Goal: Task Accomplishment & Management: Manage account settings

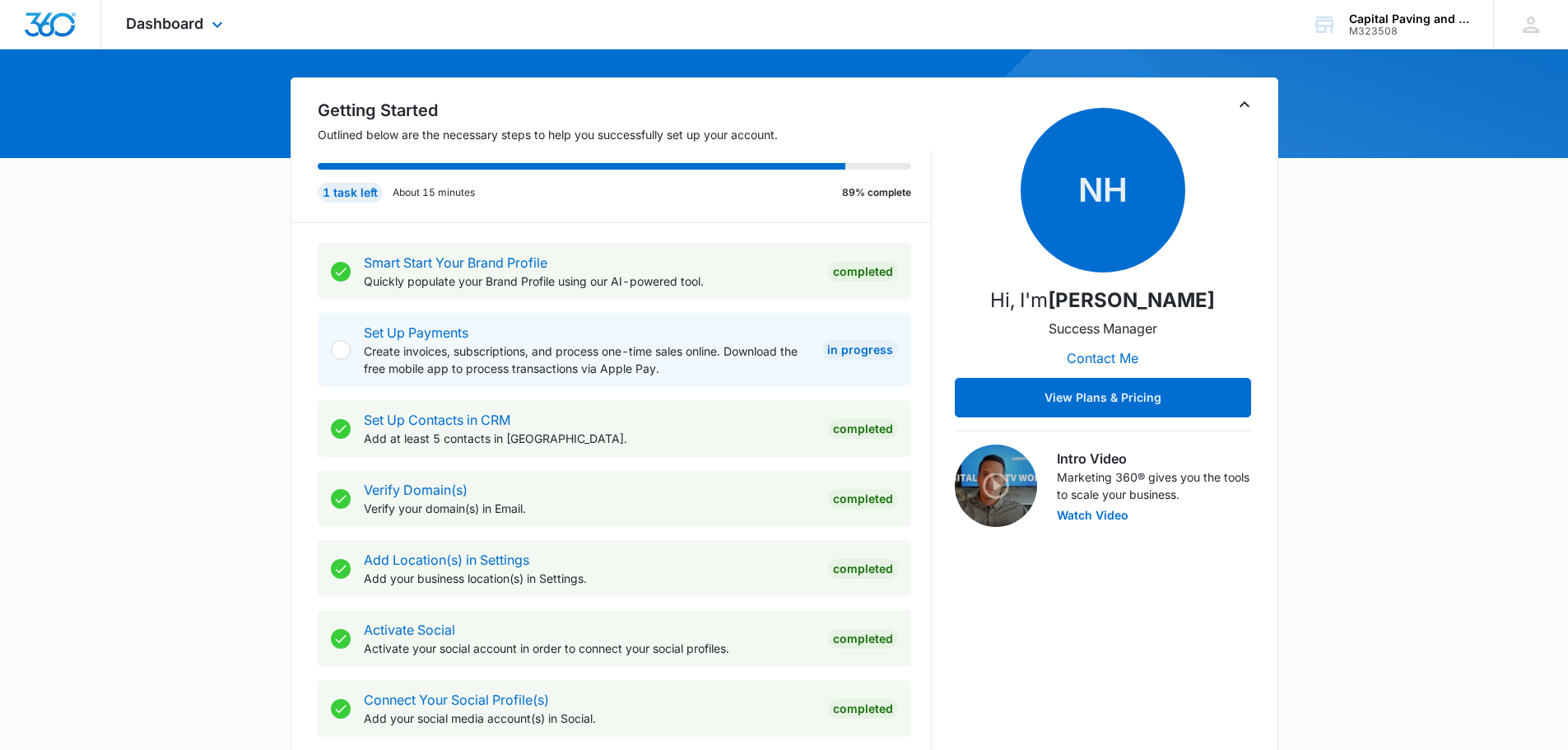
scroll to position [132, 0]
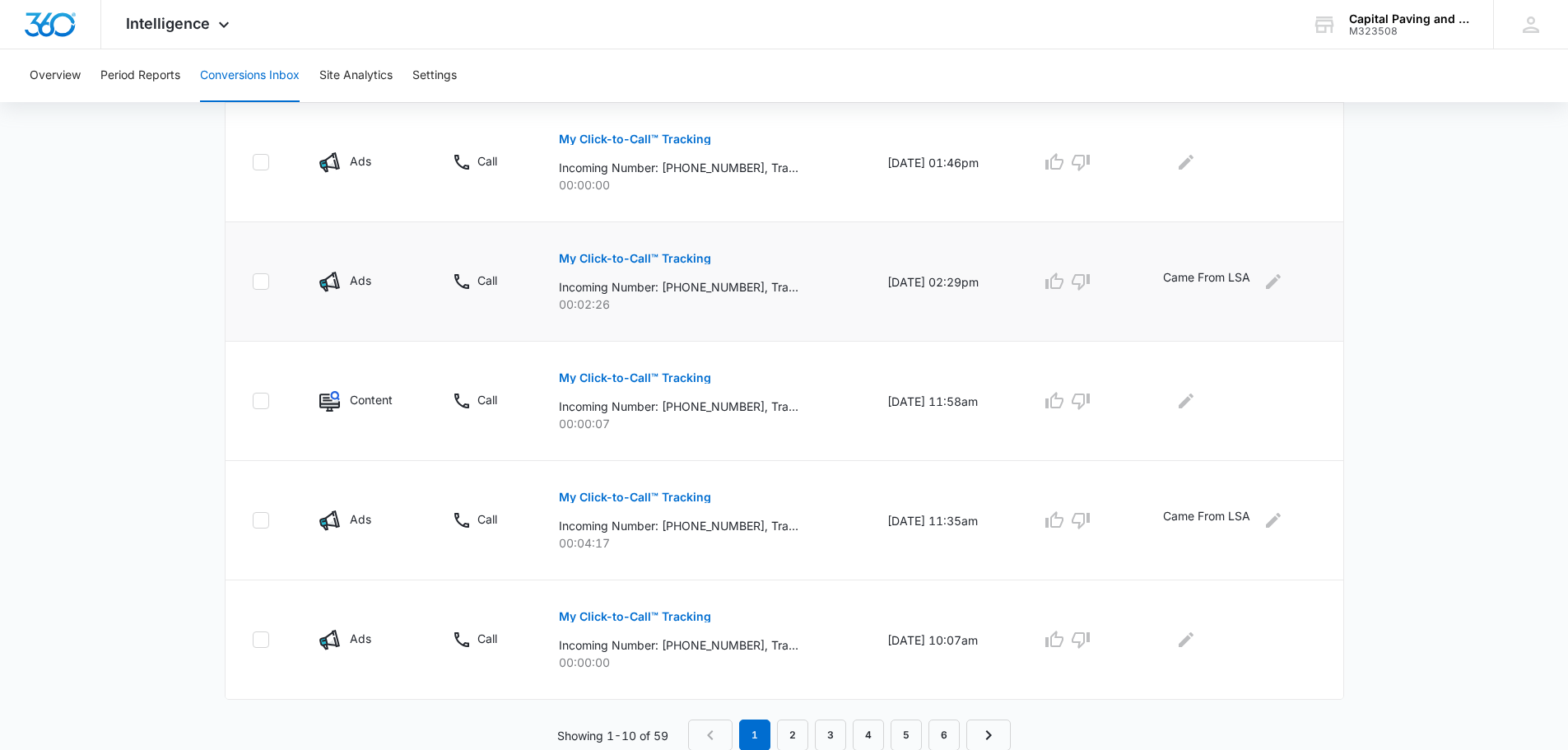
scroll to position [984, 0]
click at [807, 731] on link "2" at bounding box center [792, 734] width 31 height 31
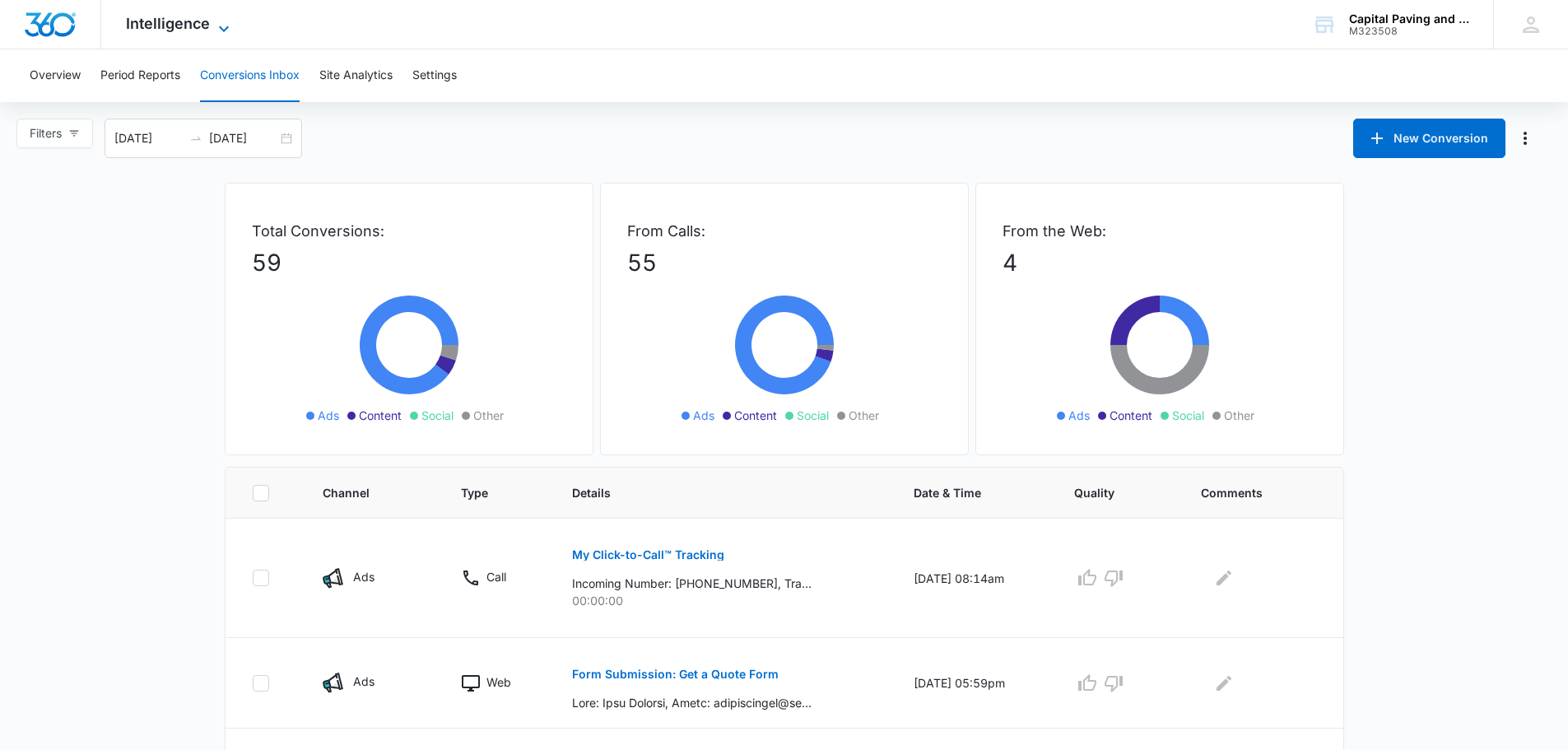
click at [131, 28] on span "Intelligence" at bounding box center [168, 23] width 84 height 18
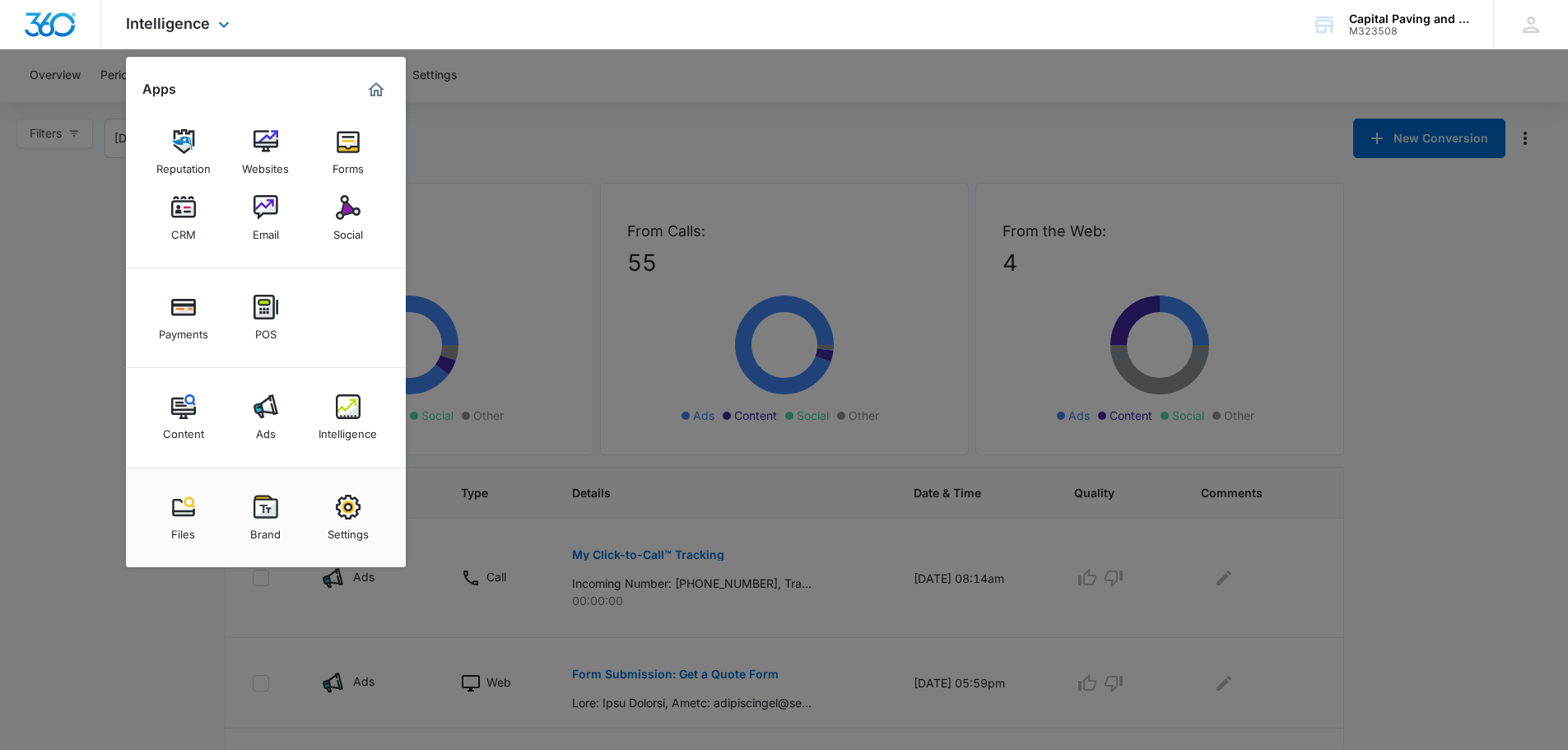
click at [155, 76] on div "Apps" at bounding box center [266, 89] width 246 height 26
click at [382, 82] on img "Marketing 360® Dashboard" at bounding box center [376, 90] width 20 height 20
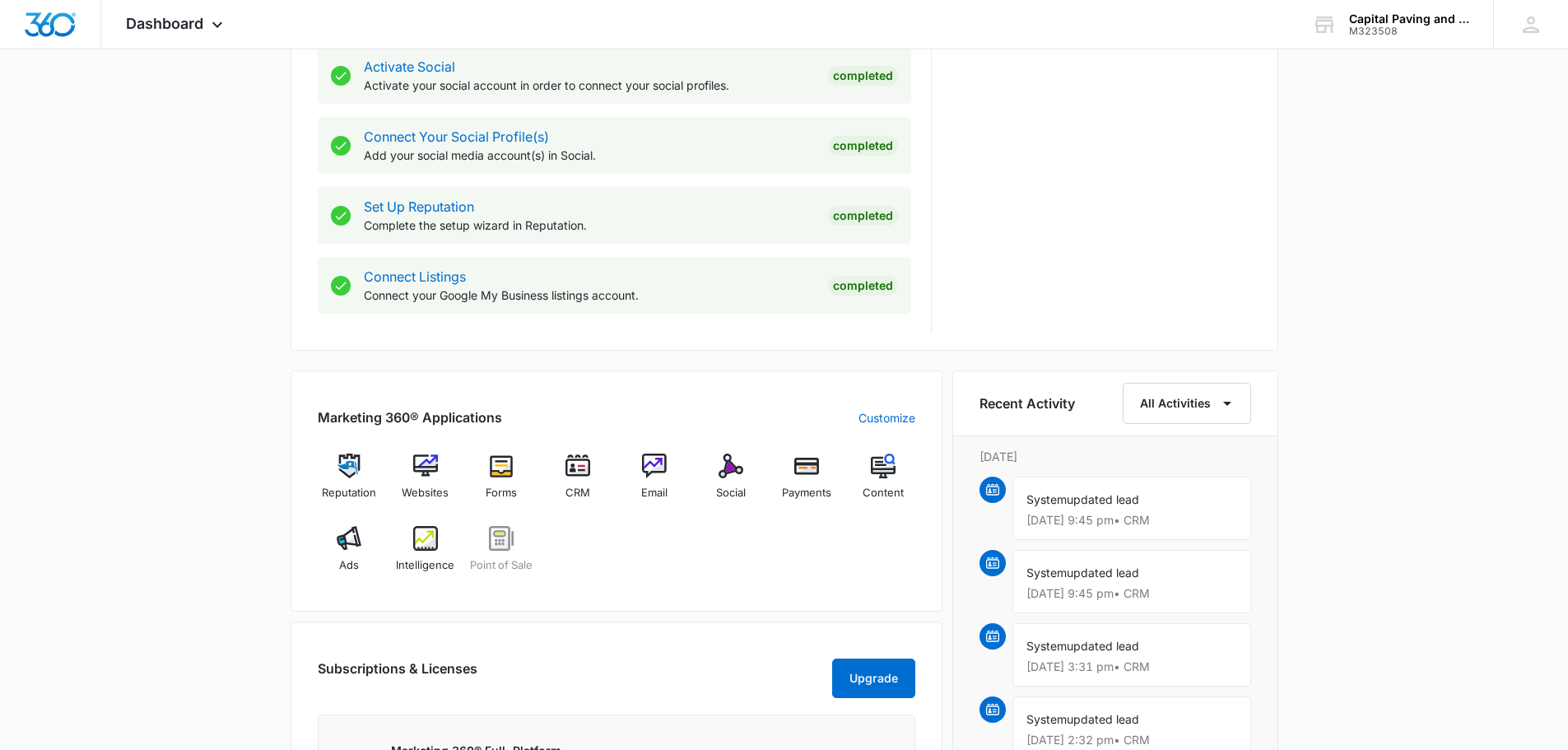
scroll to position [865, 0]
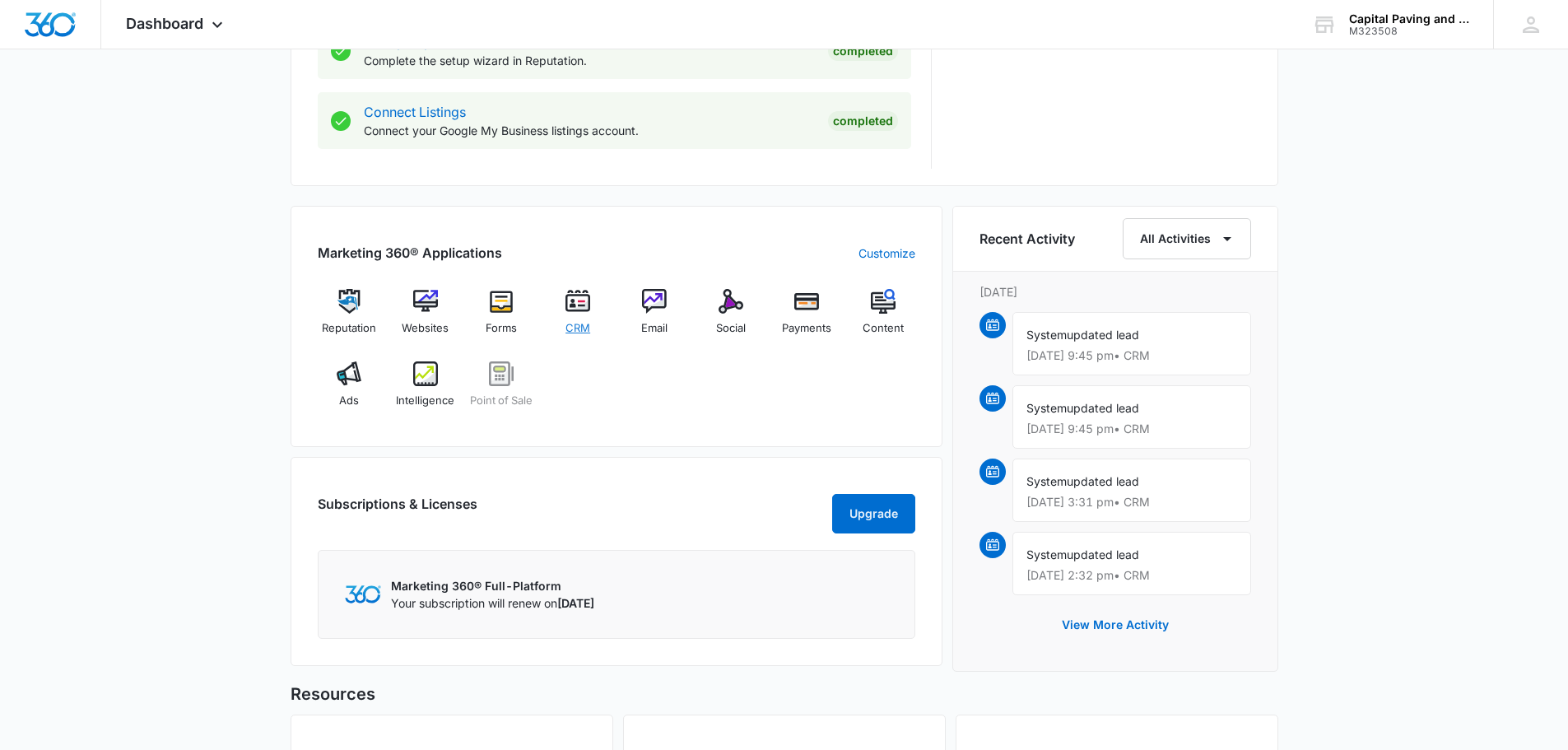
click at [579, 309] on img at bounding box center [577, 300] width 24 height 24
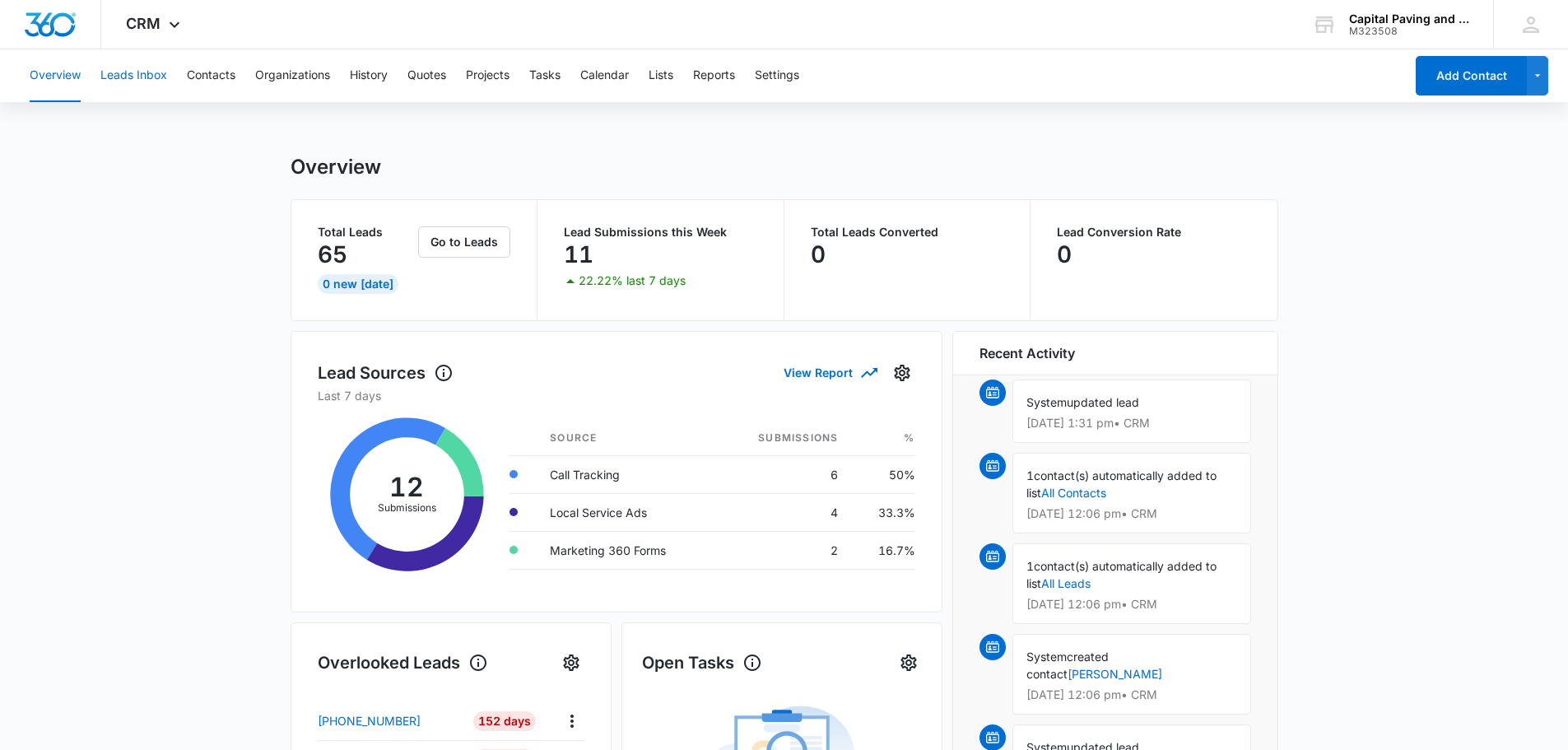
click at [149, 73] on button "Leads Inbox" at bounding box center [134, 75] width 67 height 53
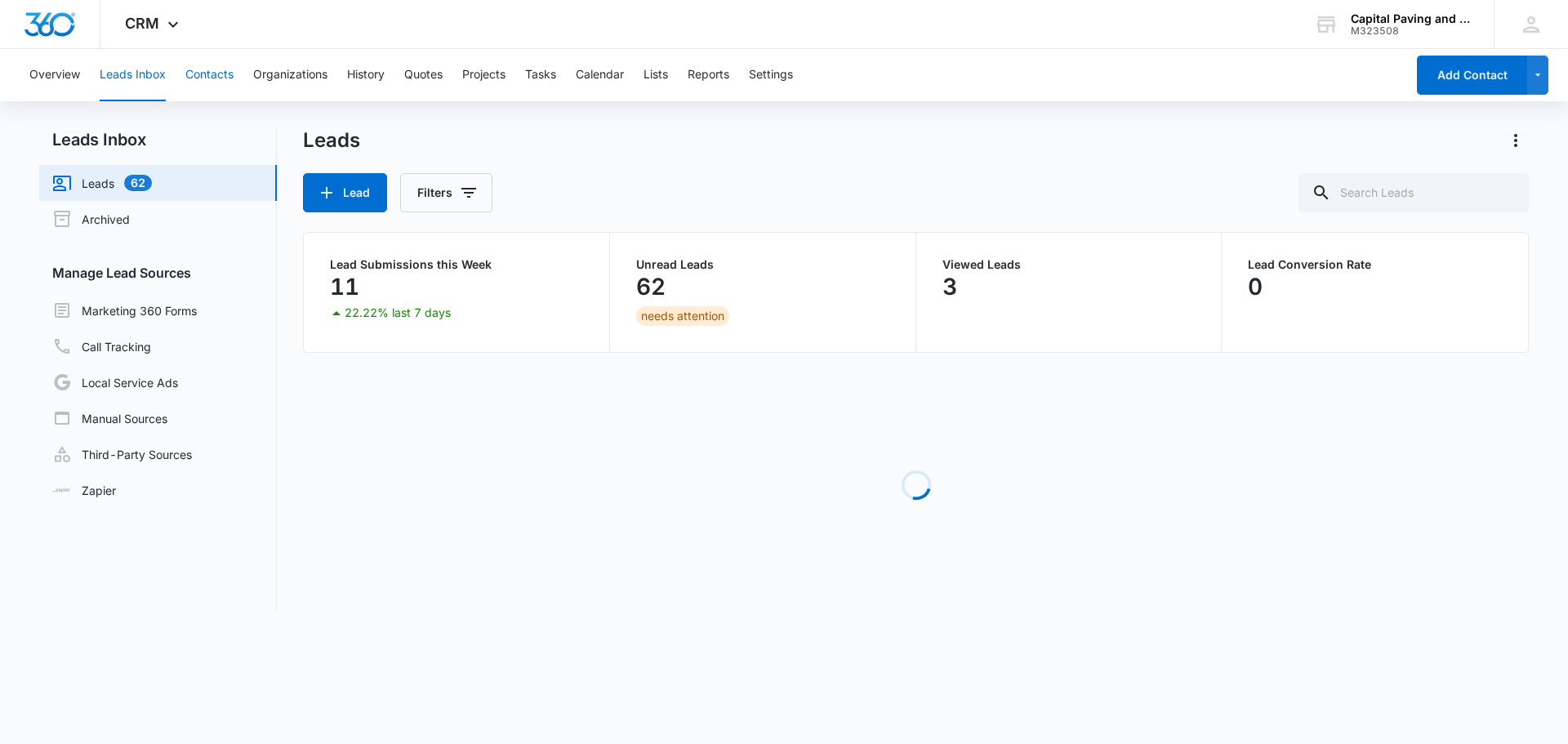
click at [209, 79] on button "Contacts" at bounding box center [210, 75] width 49 height 52
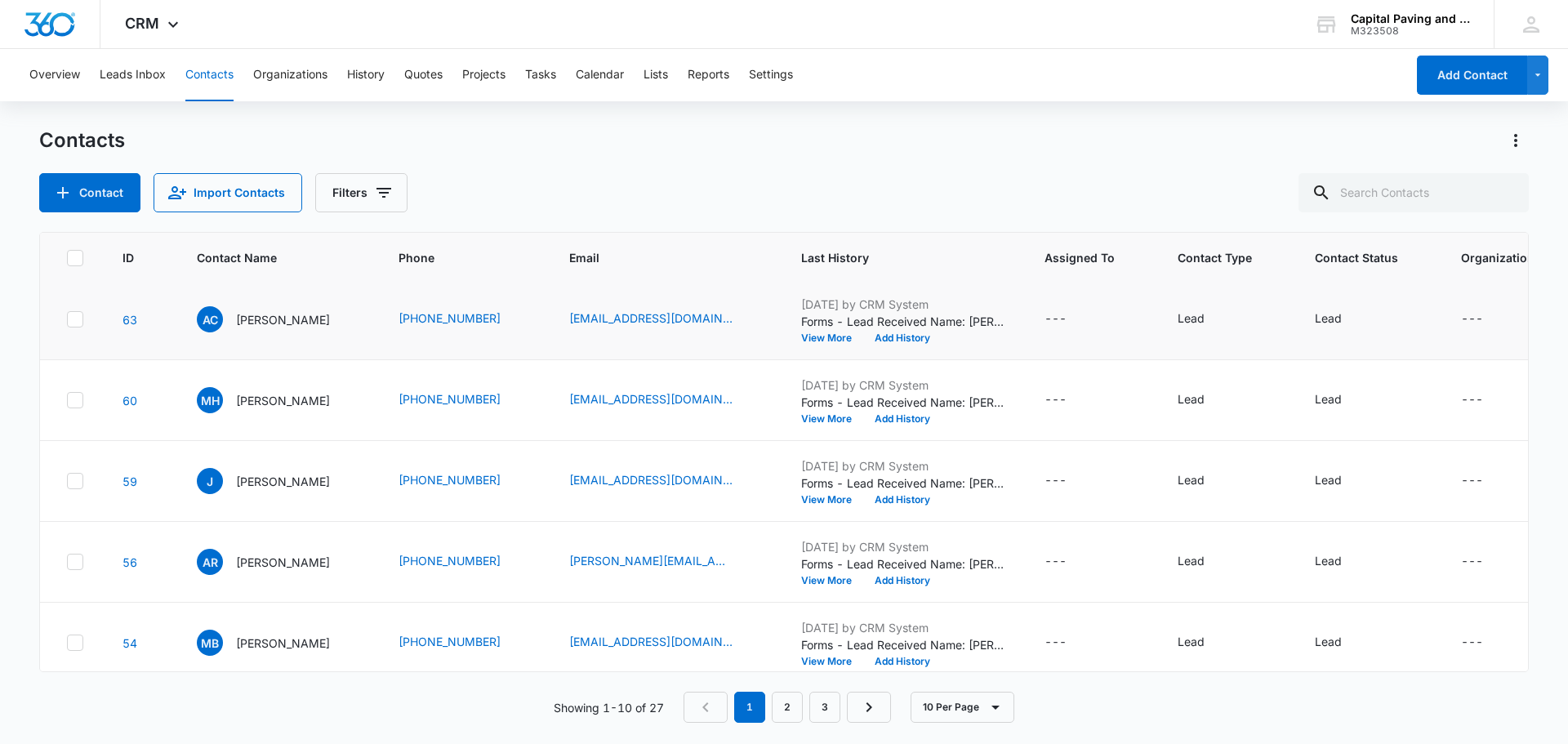
scroll to position [432, 0]
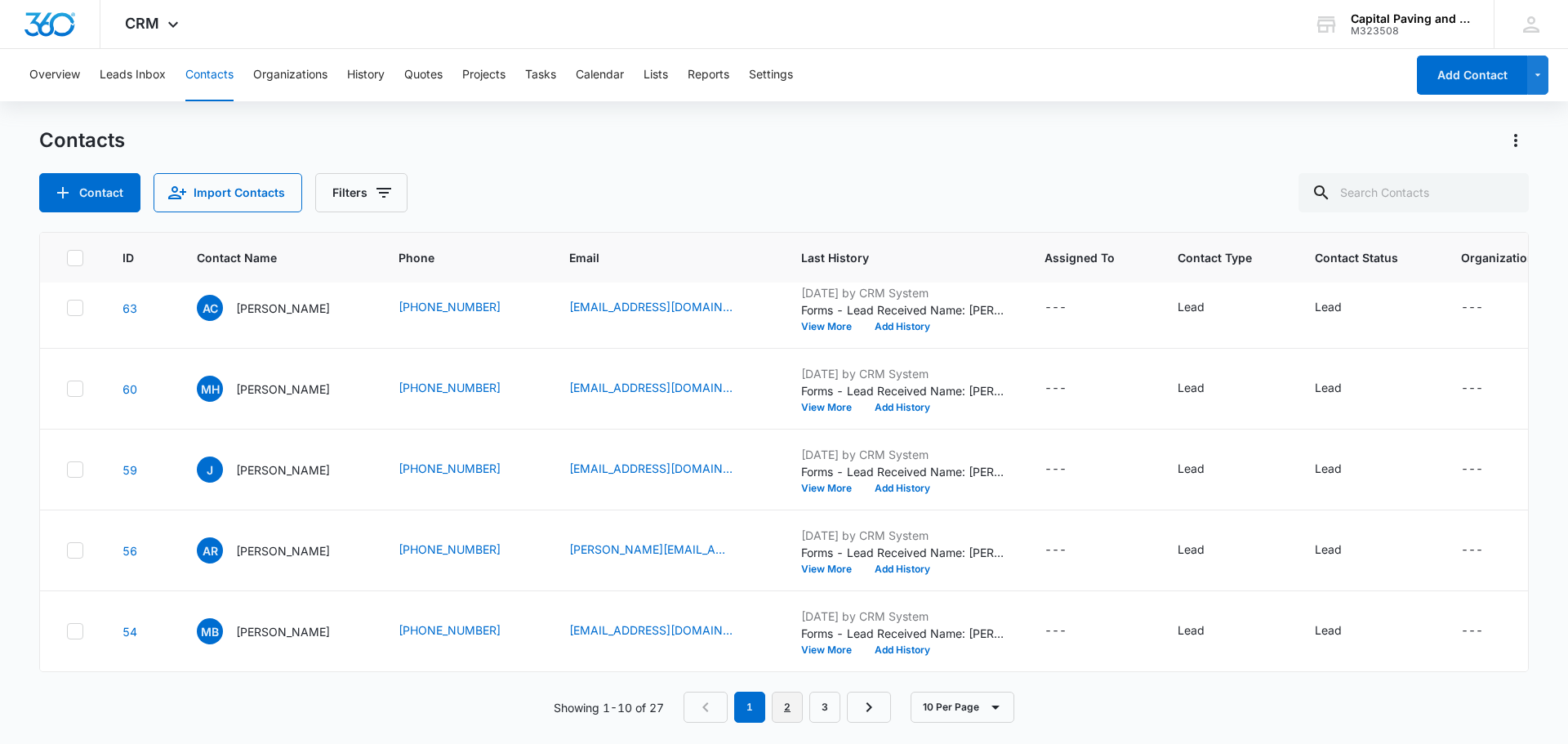
click at [800, 714] on link "2" at bounding box center [787, 707] width 31 height 31
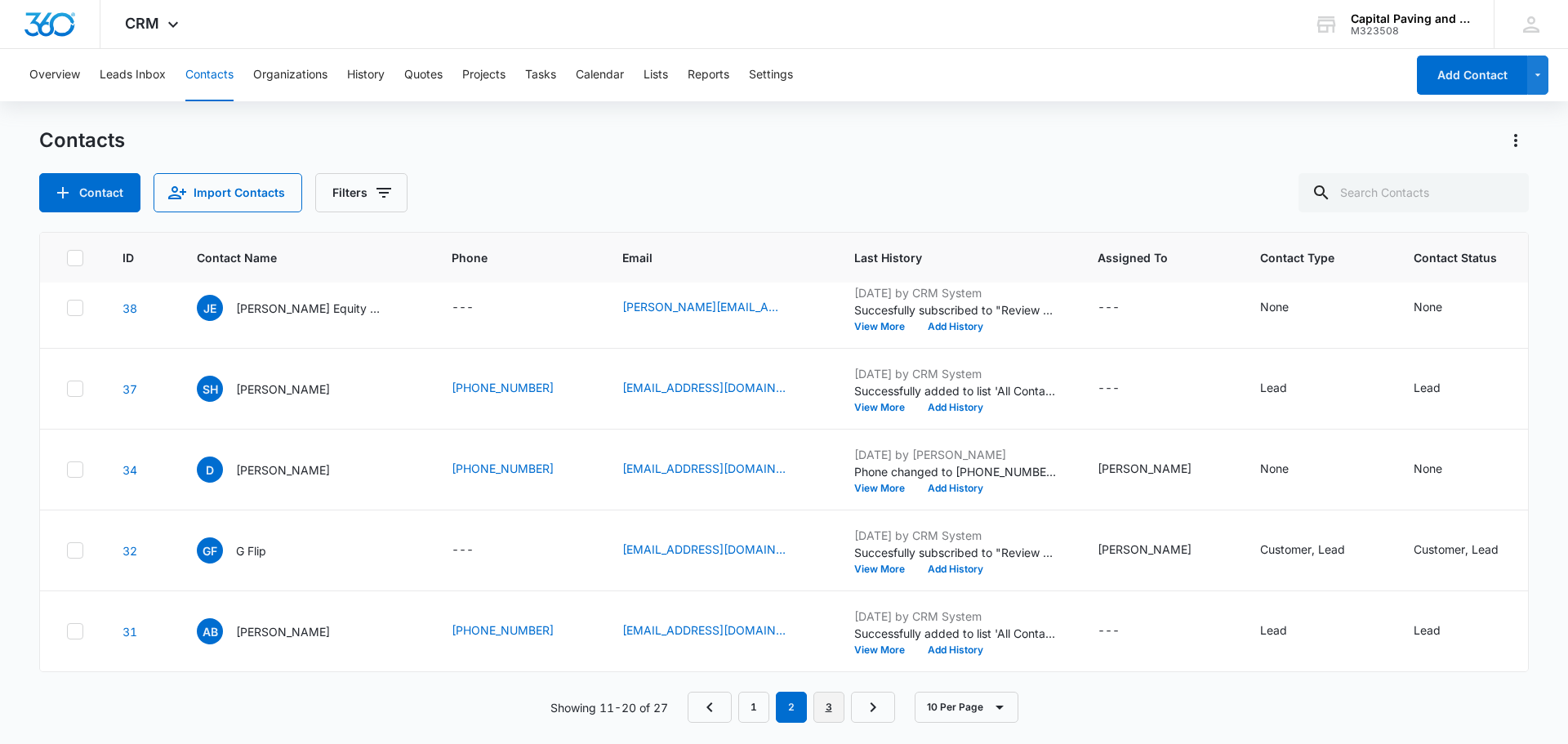
click at [839, 704] on link "3" at bounding box center [829, 707] width 31 height 31
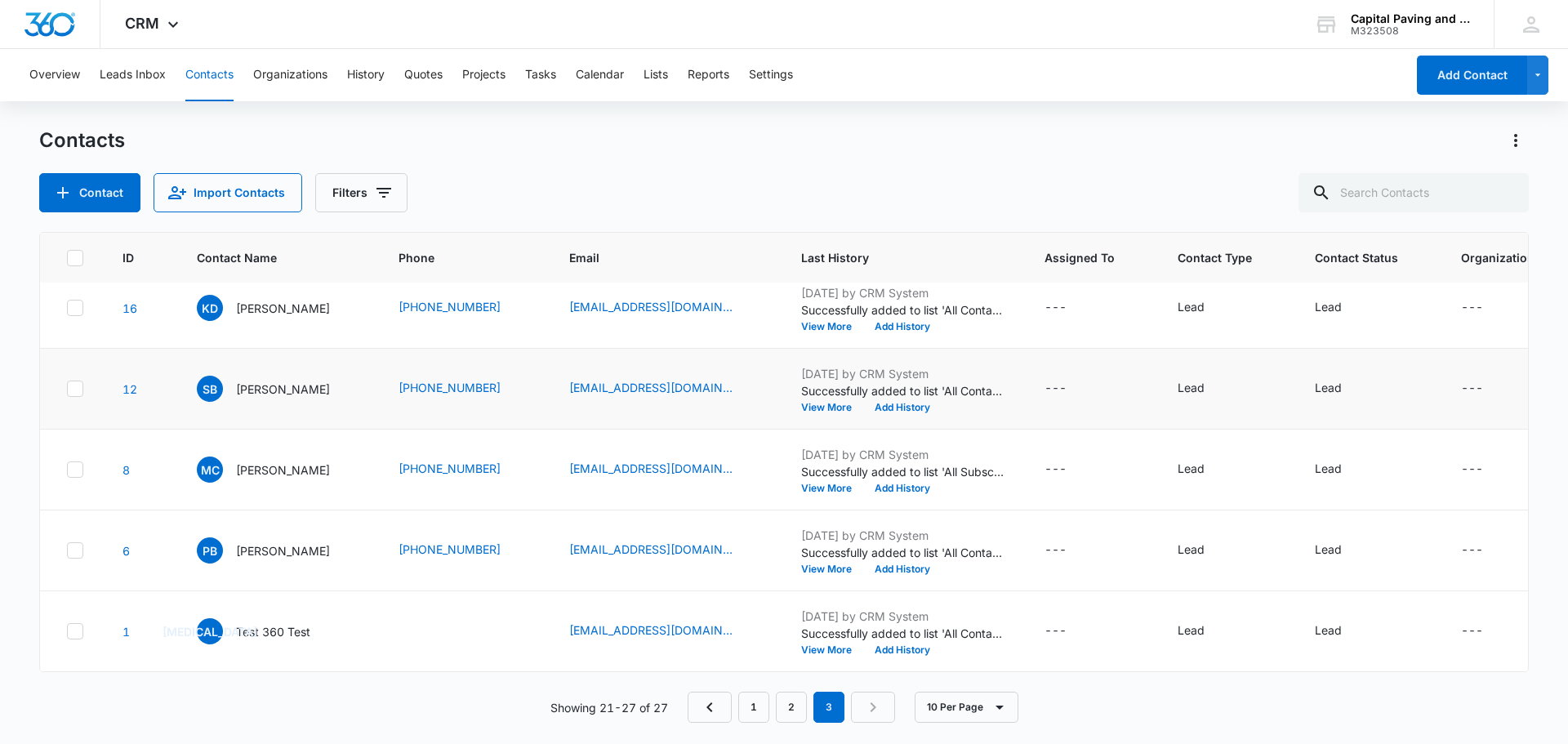
scroll to position [189, 0]
click at [751, 705] on link "1" at bounding box center [754, 707] width 31 height 31
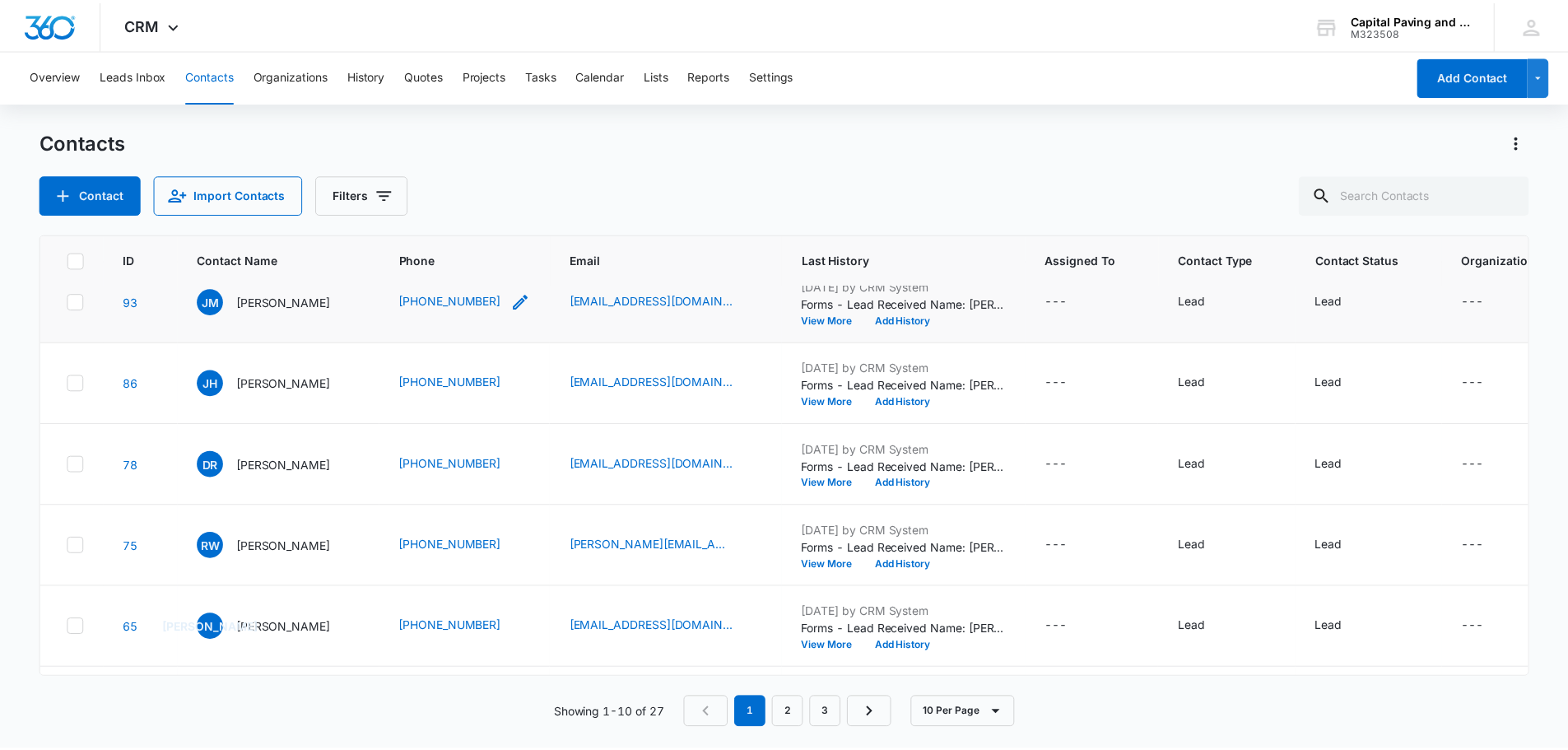
scroll to position [23, 0]
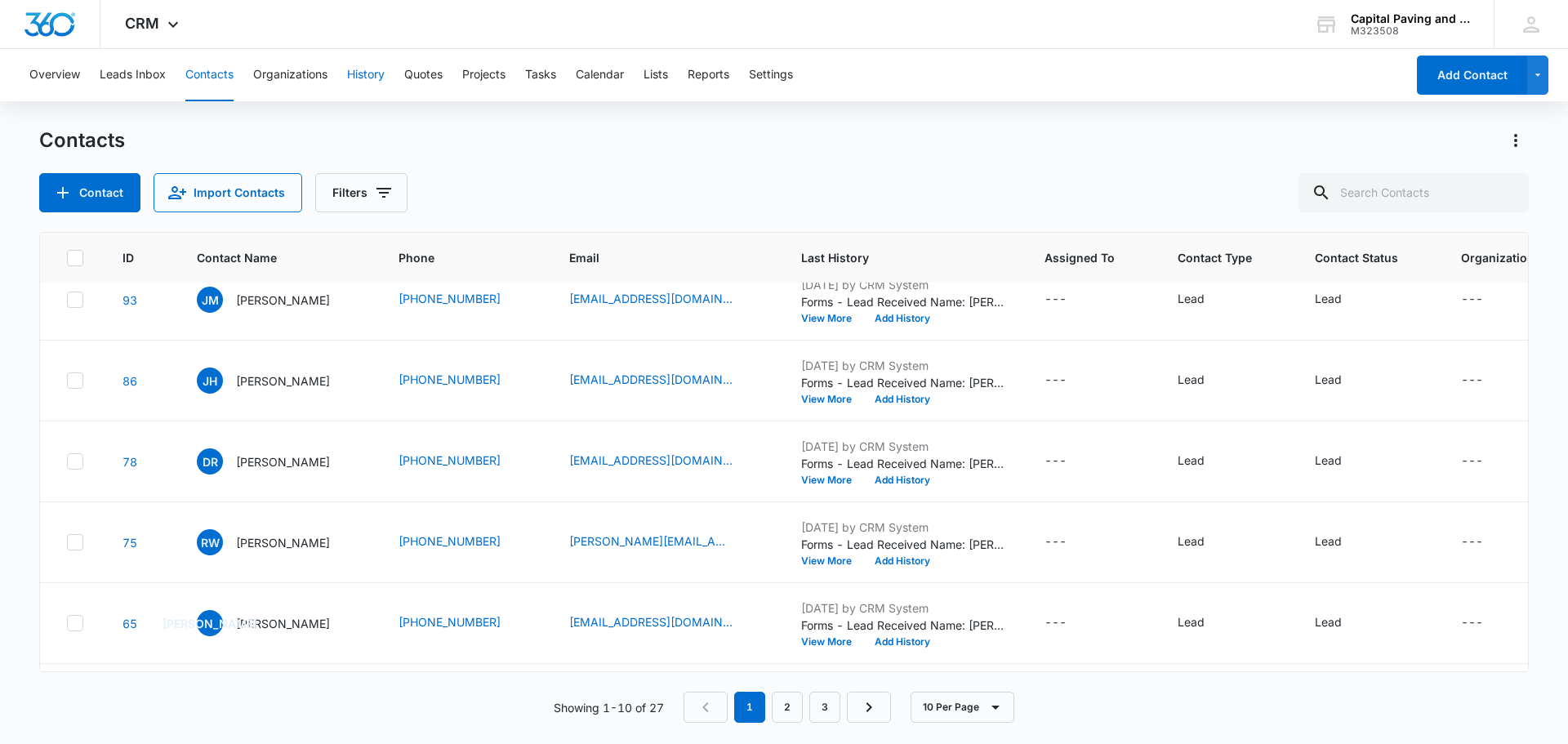
click at [380, 79] on button "History" at bounding box center [366, 75] width 38 height 52
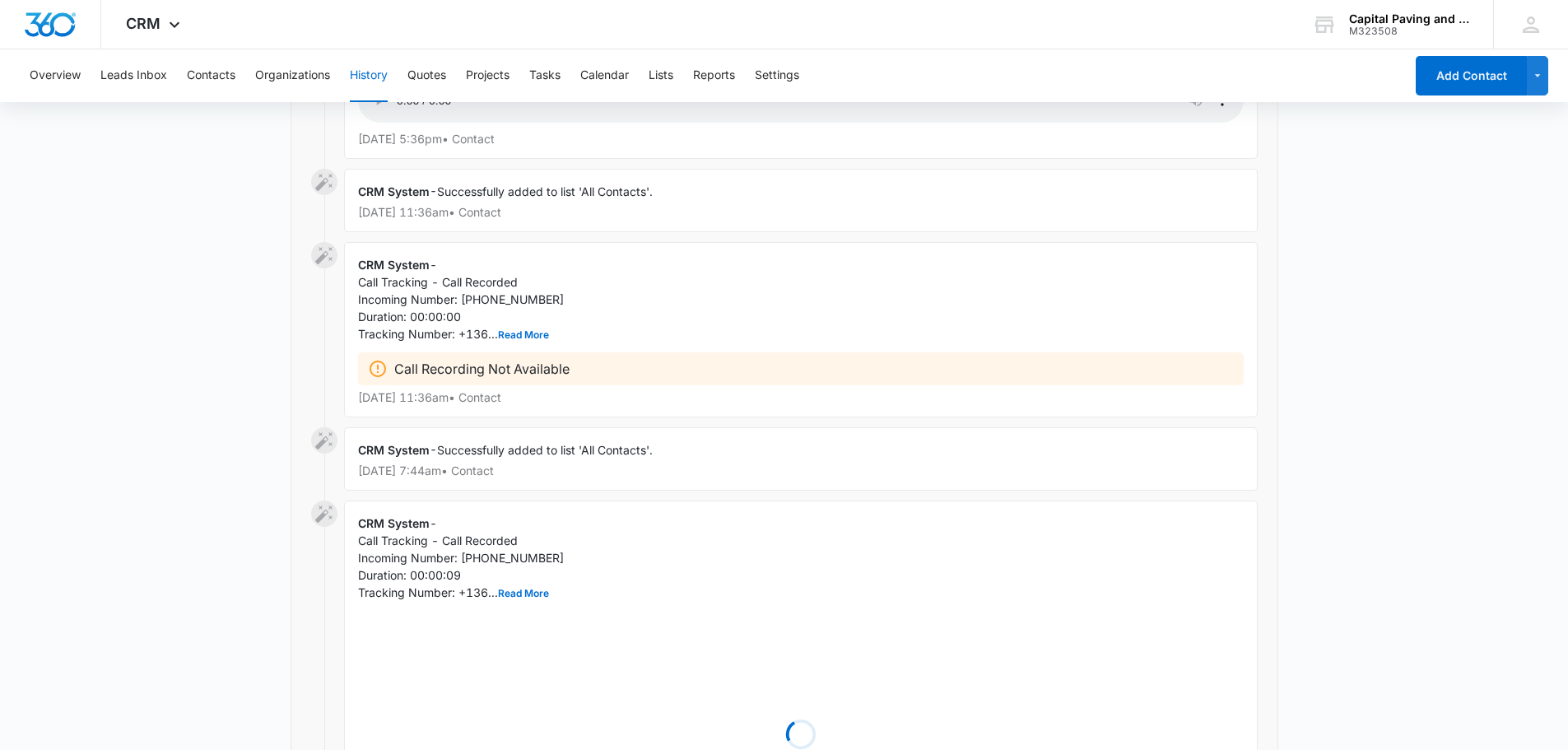
scroll to position [9596, 0]
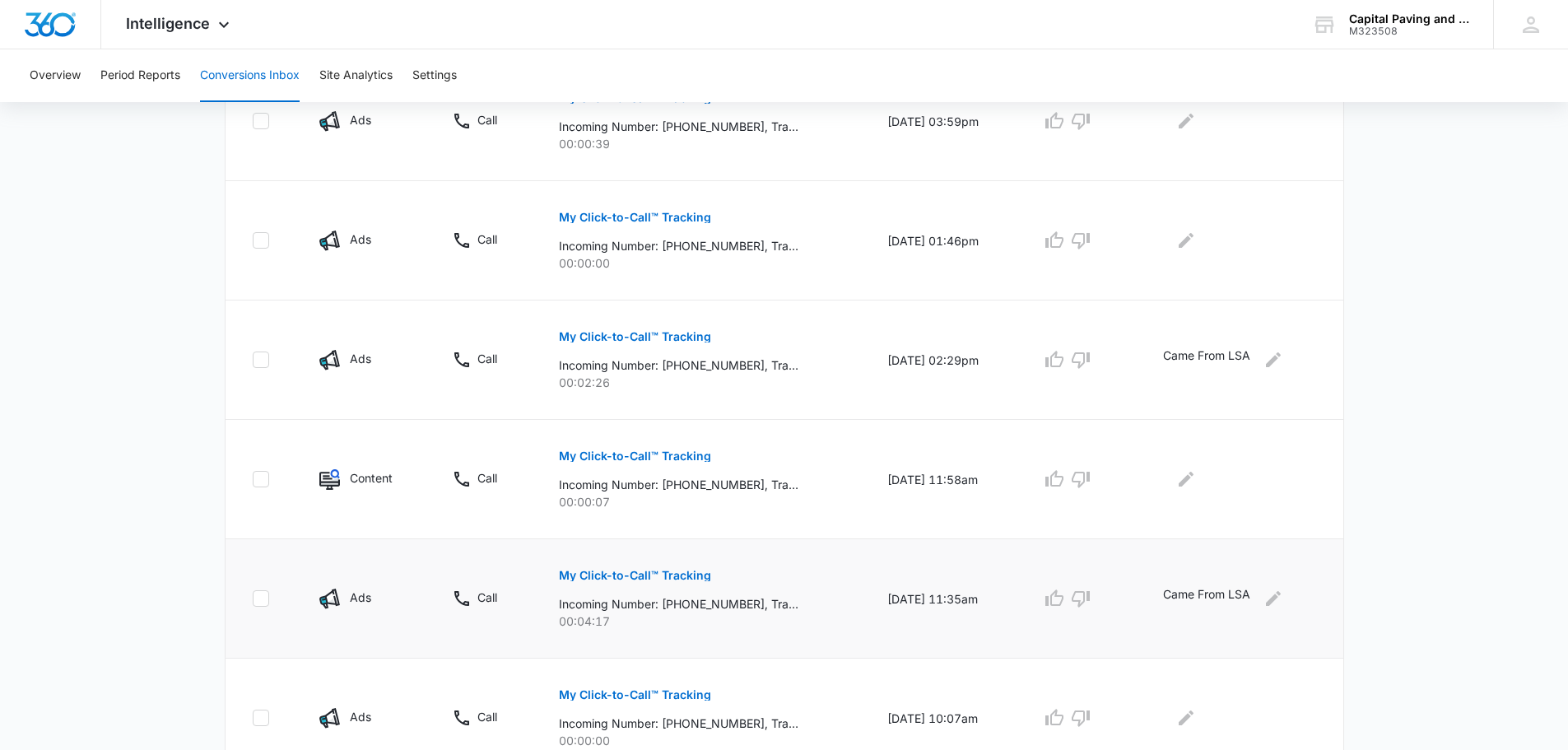
scroll to position [984, 0]
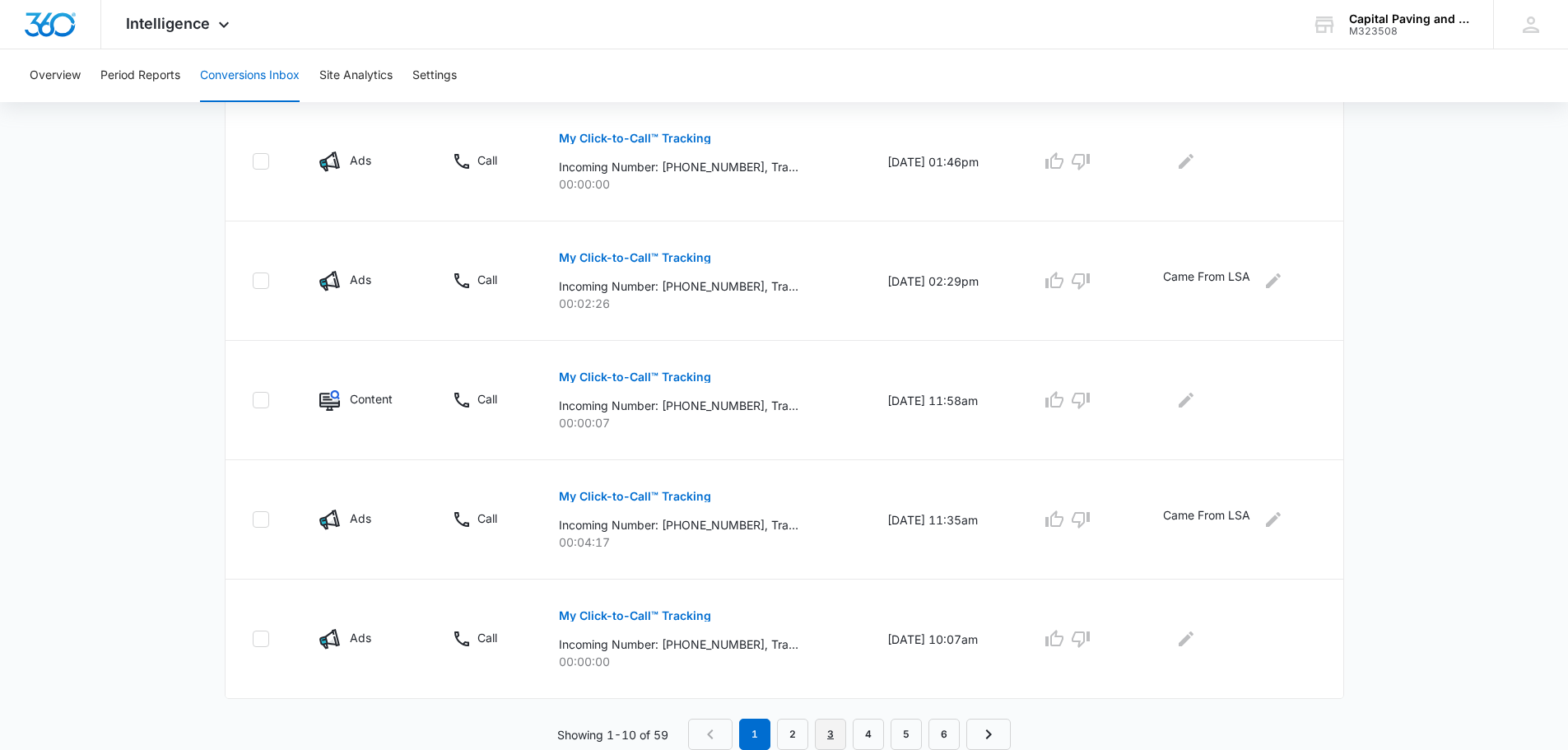
click at [838, 740] on link "3" at bounding box center [830, 734] width 31 height 31
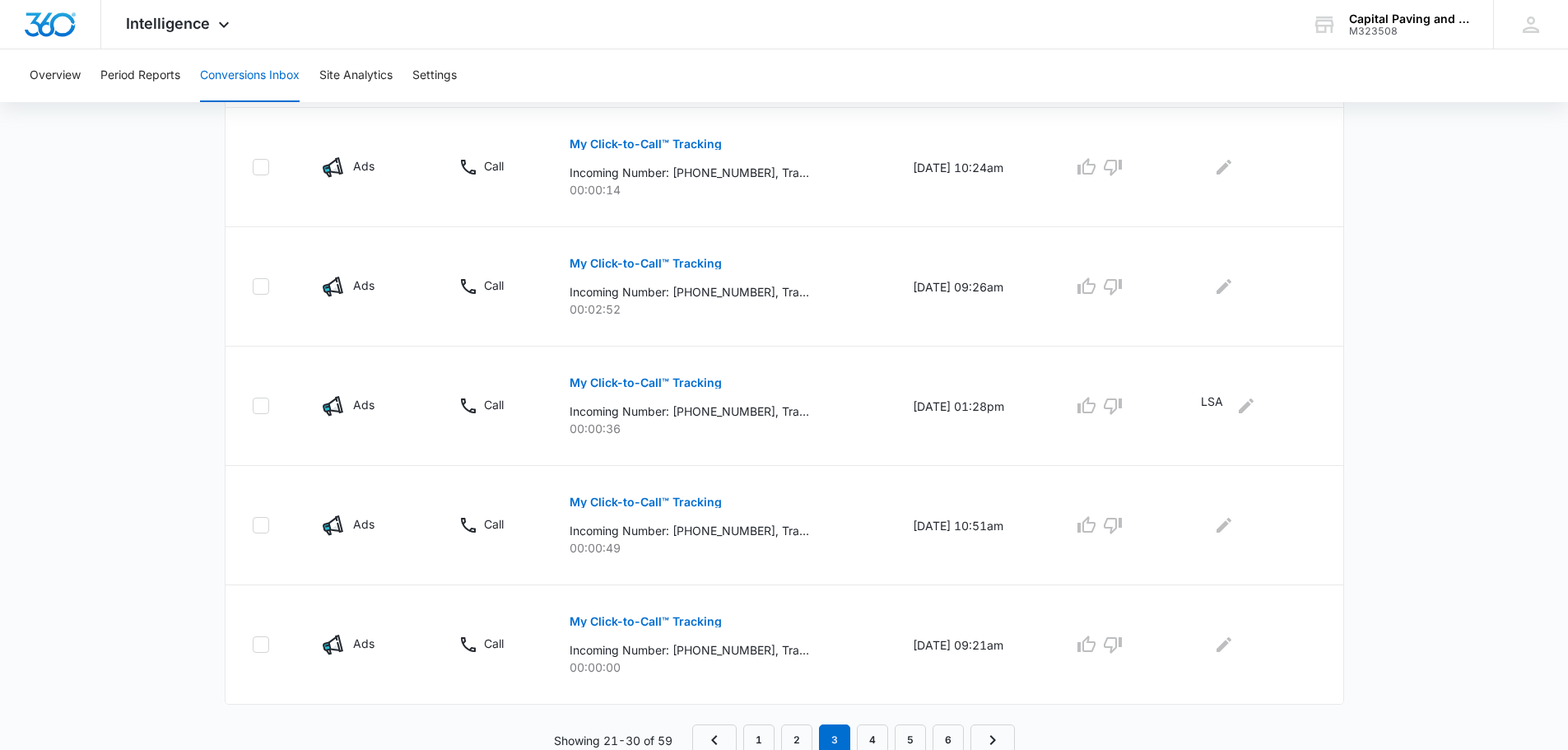
scroll to position [1013, 0]
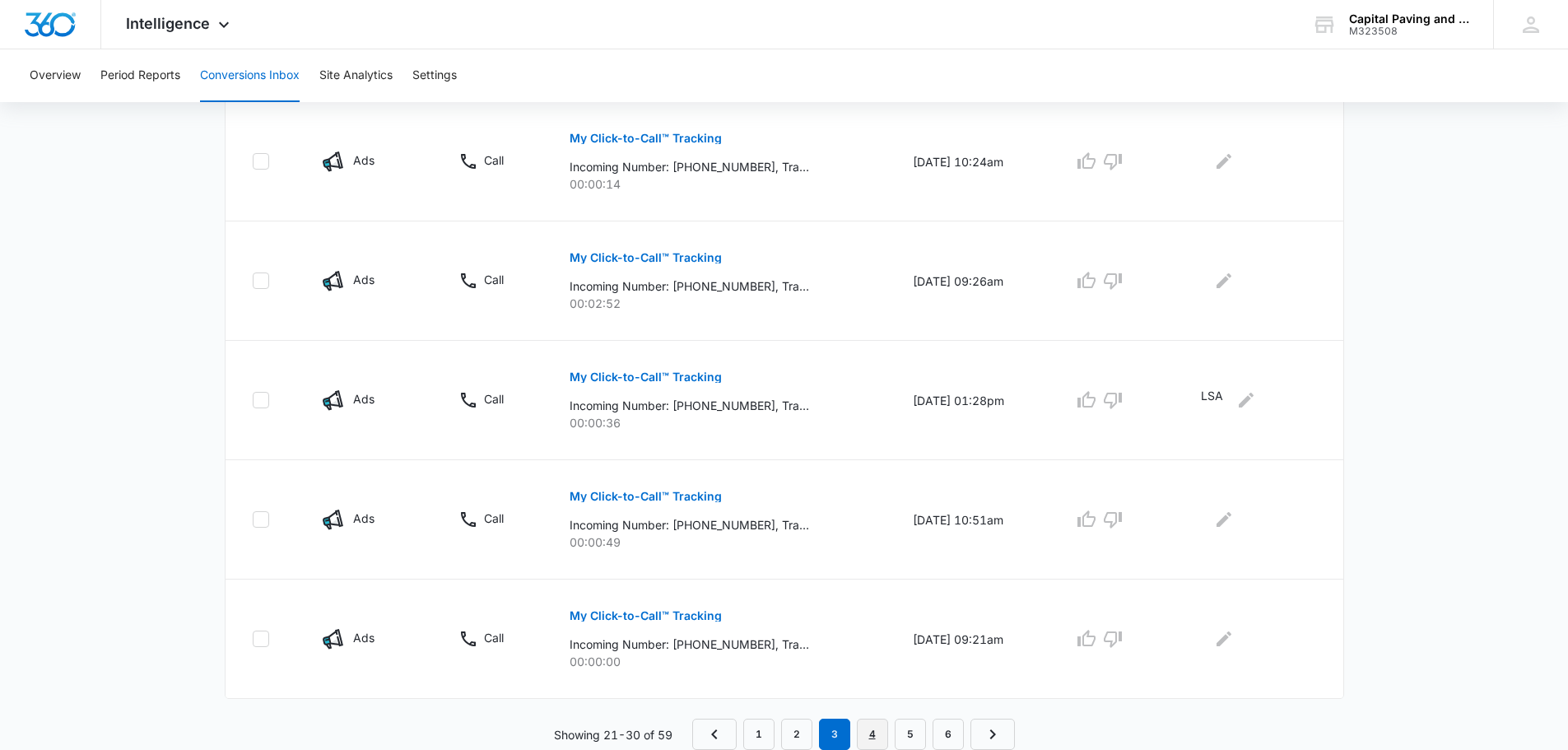
click at [870, 732] on link "4" at bounding box center [873, 734] width 31 height 31
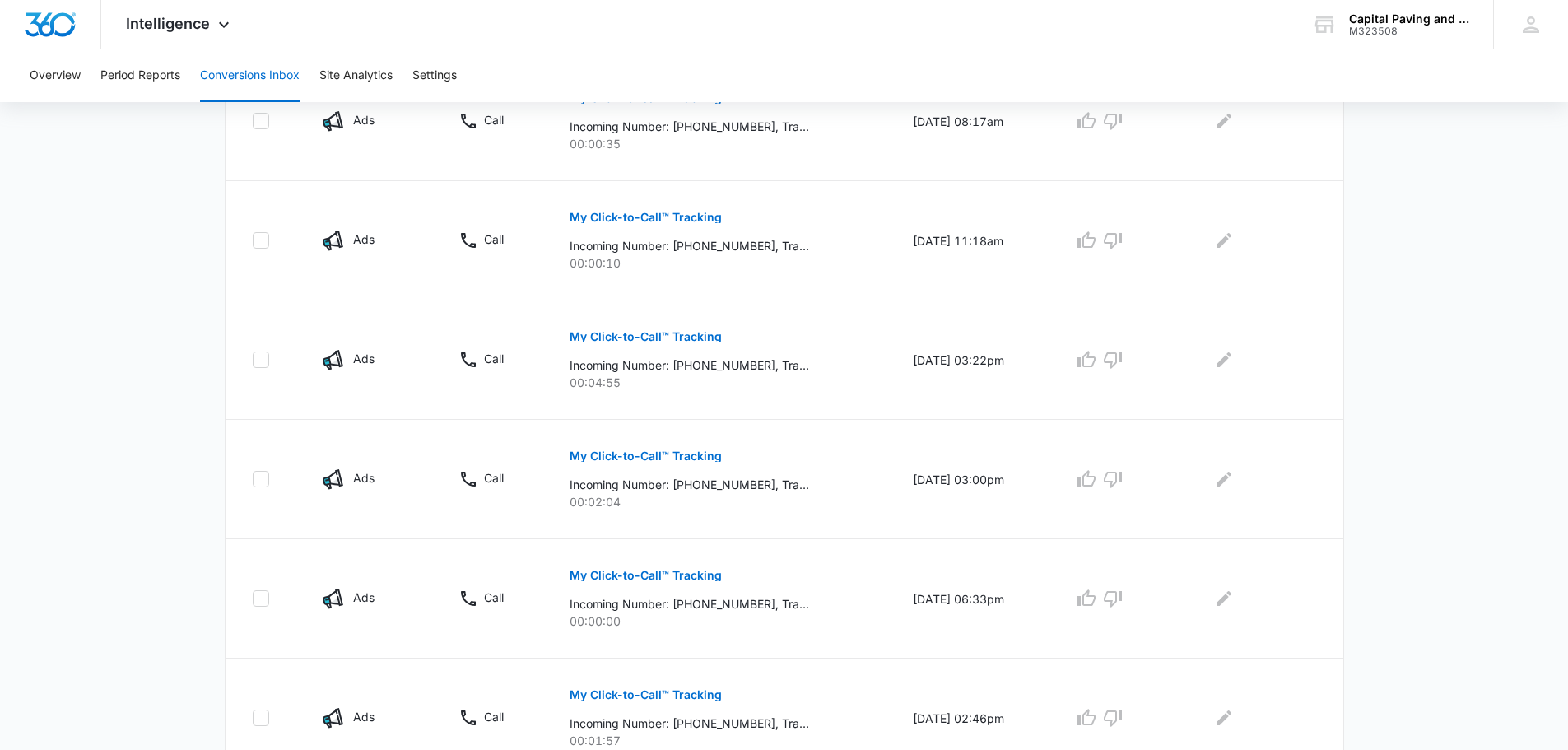
scroll to position [984, 0]
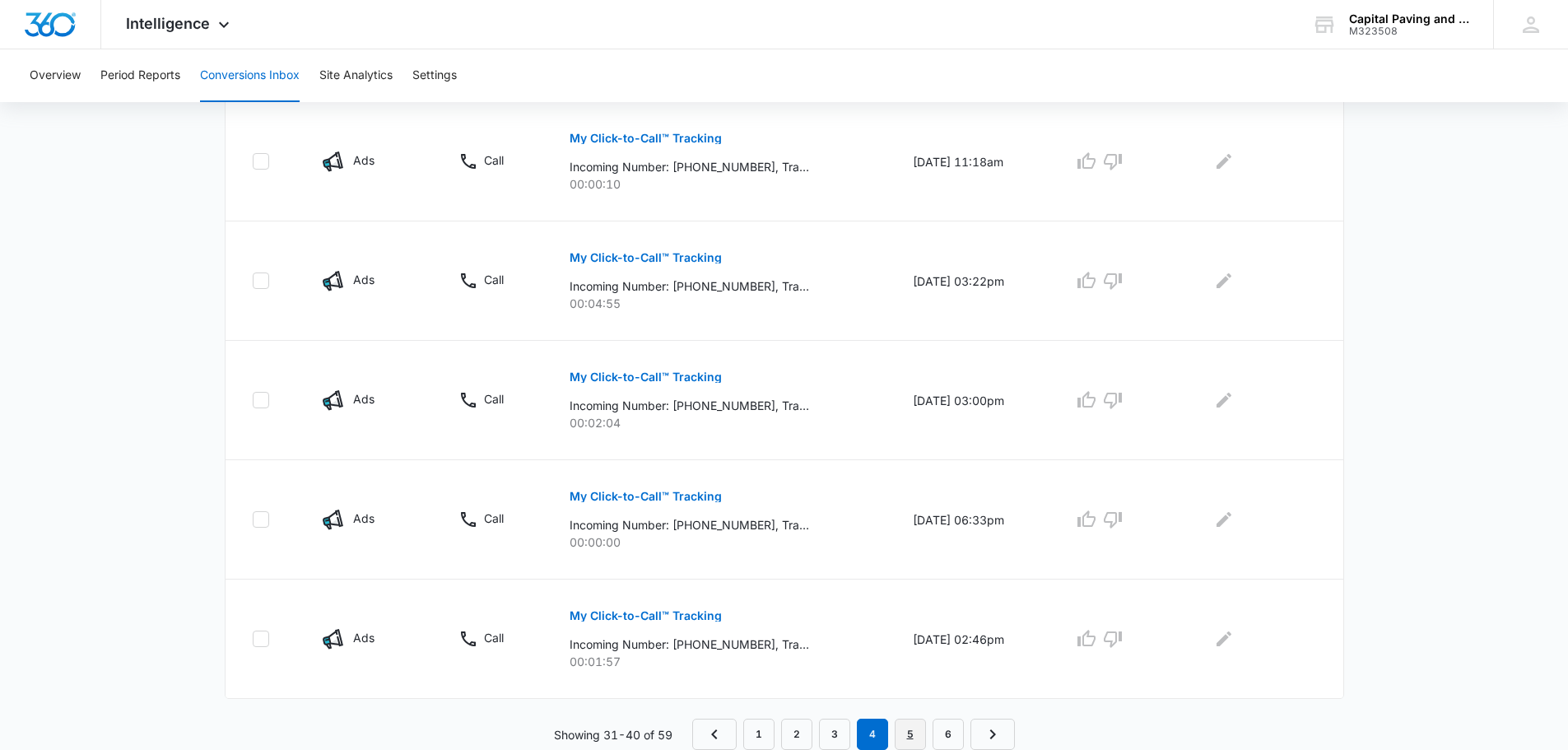
click at [911, 734] on link "5" at bounding box center [911, 734] width 31 height 31
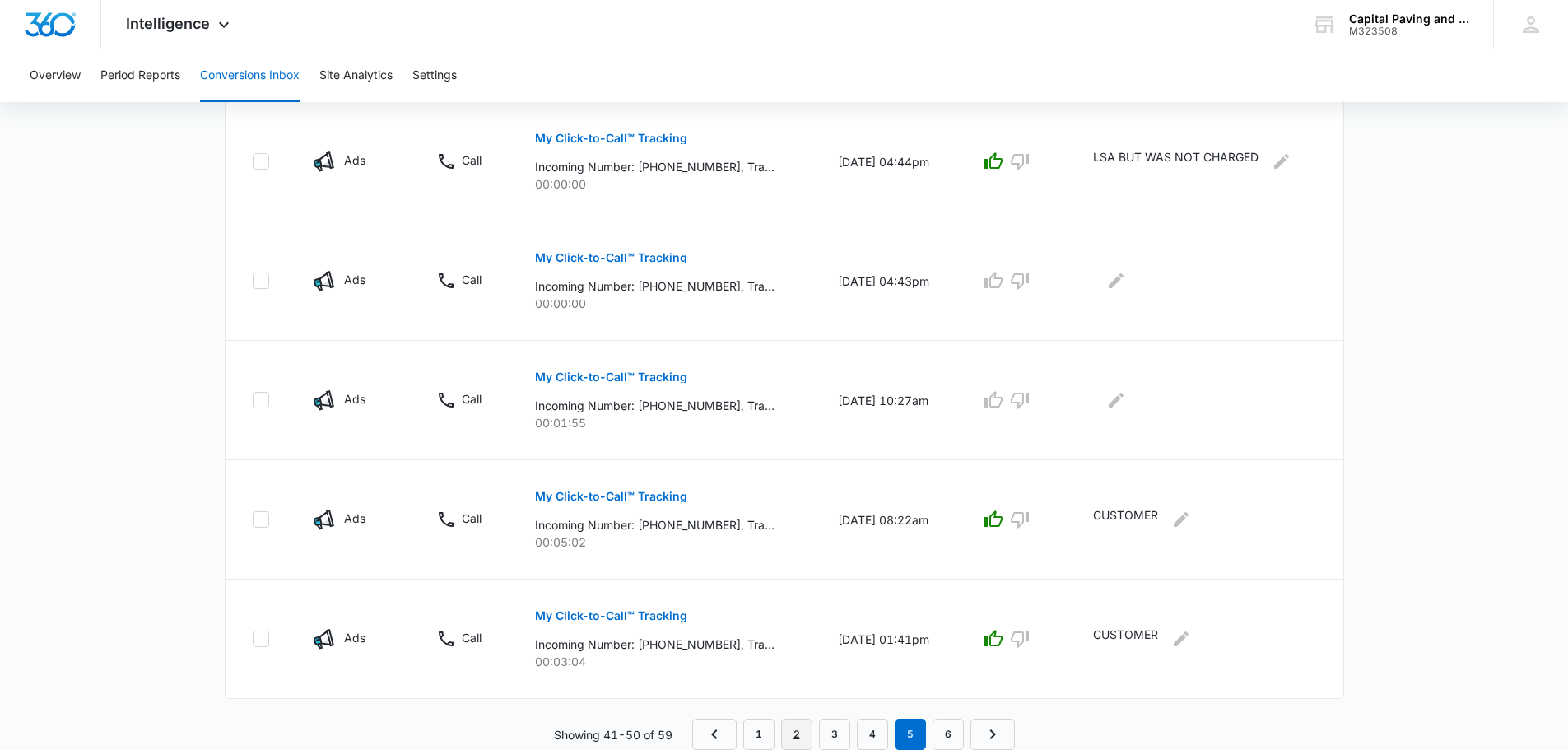
click at [801, 740] on link "2" at bounding box center [797, 734] width 31 height 31
